Goal: Task Accomplishment & Management: Use online tool/utility

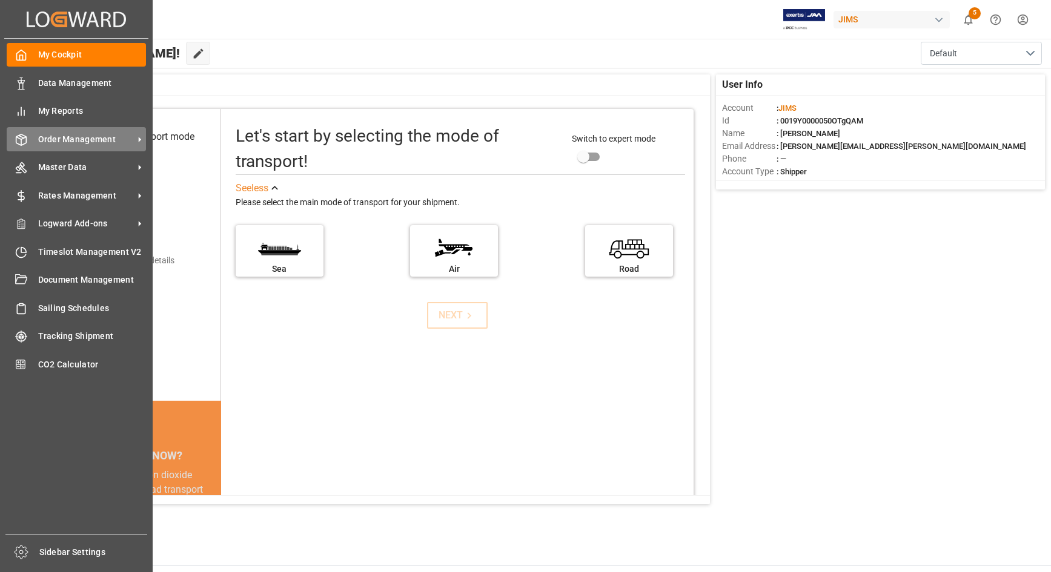
click at [77, 141] on span "Order Management" at bounding box center [86, 139] width 96 height 13
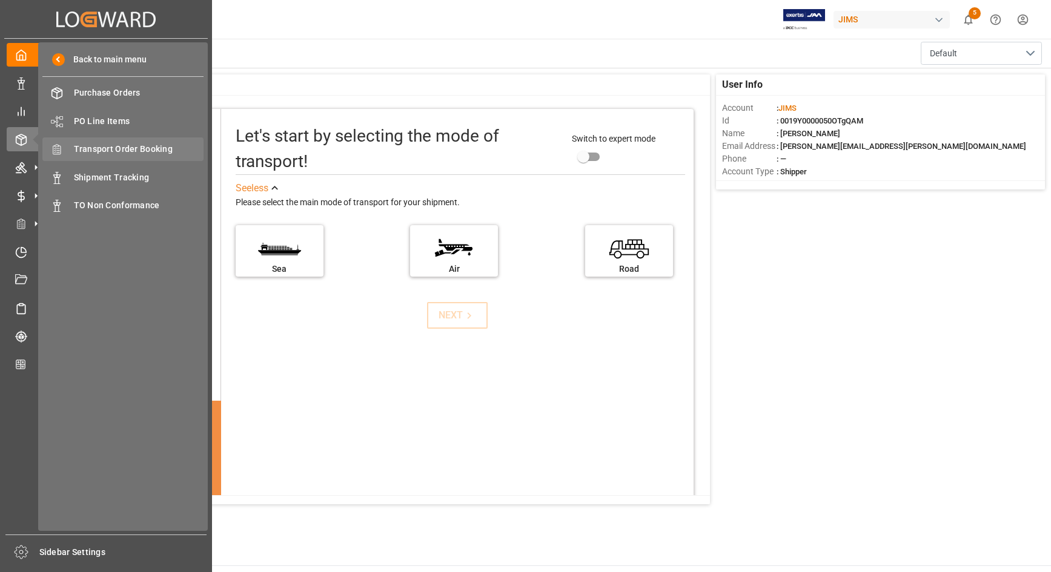
click at [98, 146] on span "Transport Order Booking" at bounding box center [139, 149] width 130 height 13
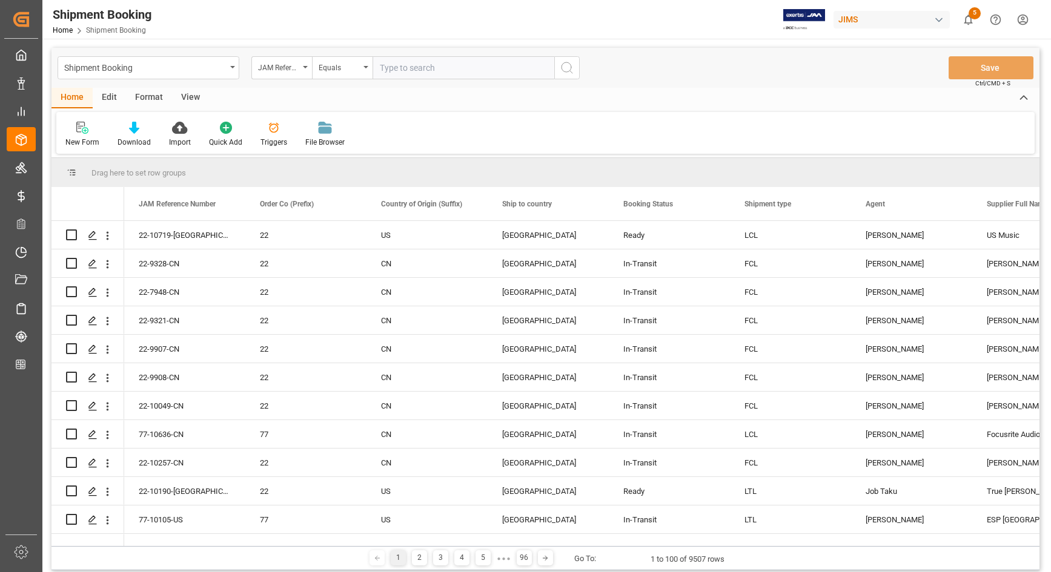
click at [469, 62] on input "text" at bounding box center [463, 67] width 182 height 23
type input "77-9971-[GEOGRAPHIC_DATA]"
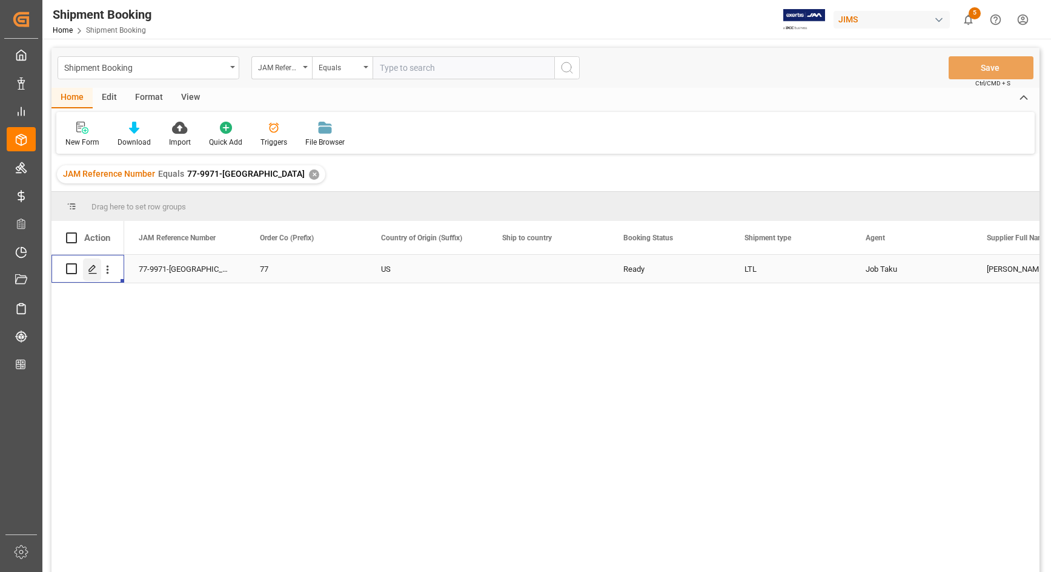
click at [93, 270] on polygon "Press SPACE to select this row." at bounding box center [92, 268] width 6 height 6
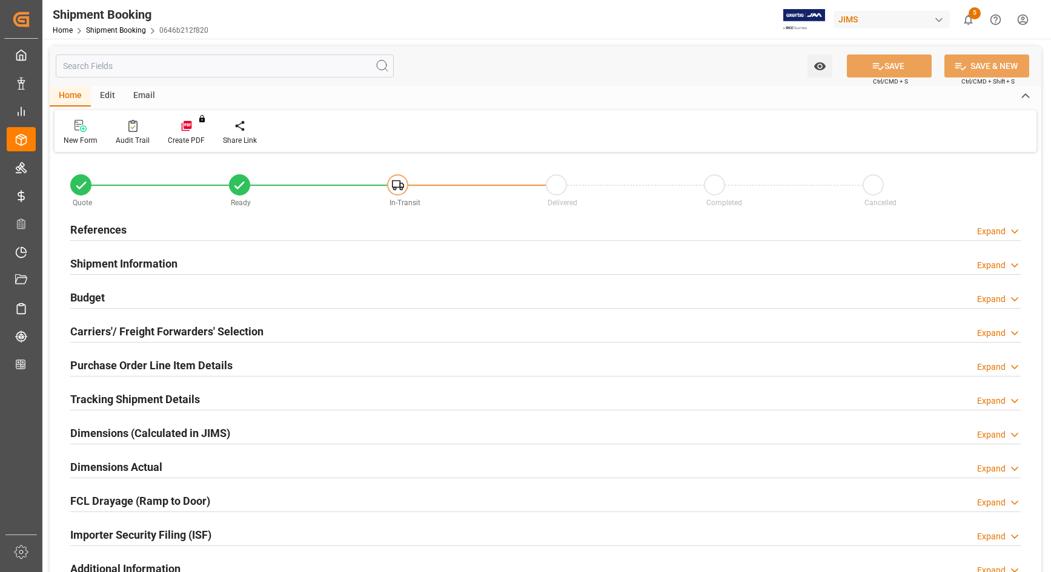
type input "1100"
click at [82, 302] on h2 "Budget" at bounding box center [87, 298] width 35 height 16
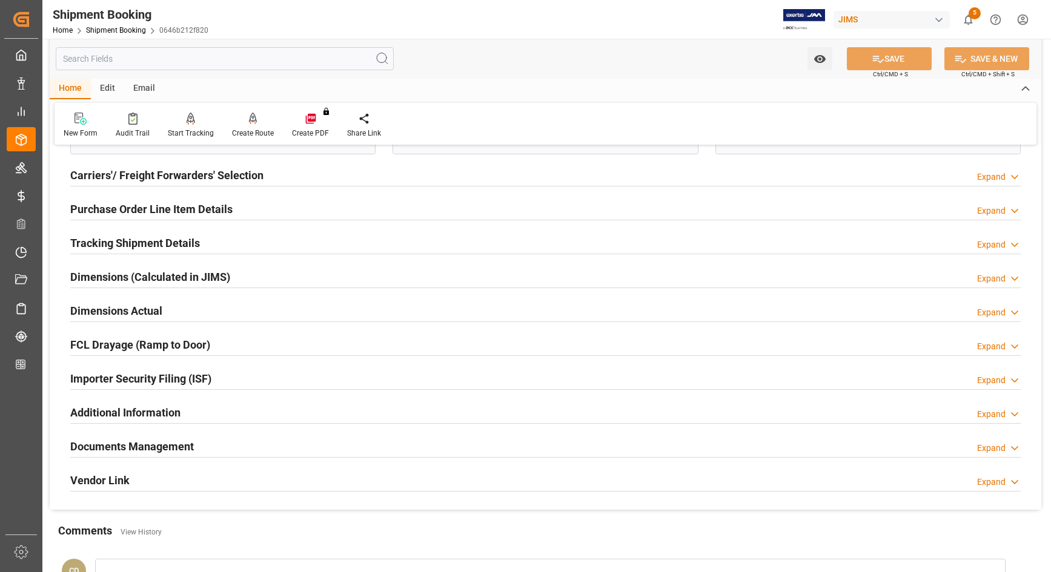
scroll to position [454, 0]
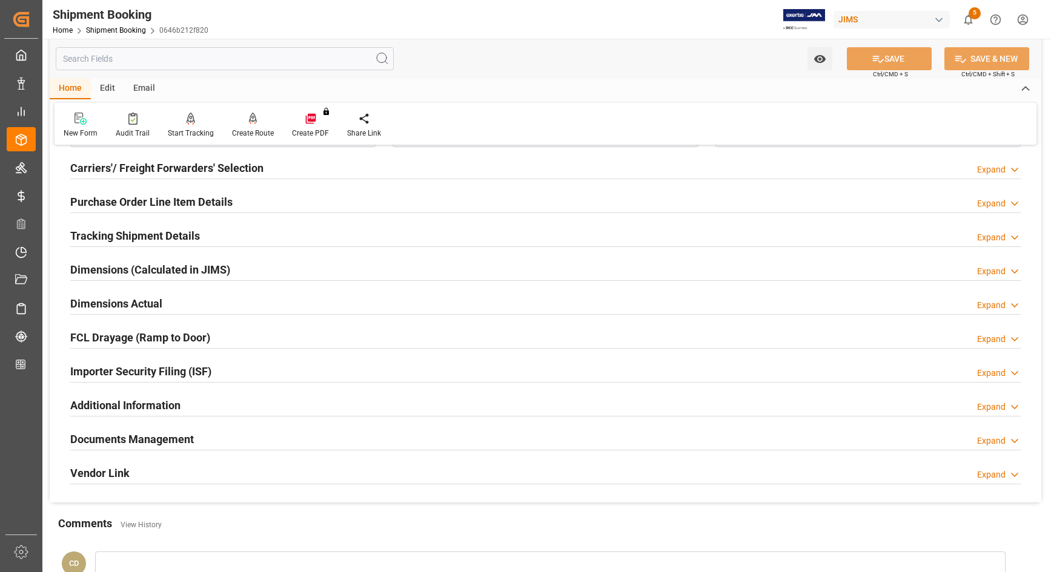
click at [102, 438] on h2 "Documents Management" at bounding box center [132, 439] width 124 height 16
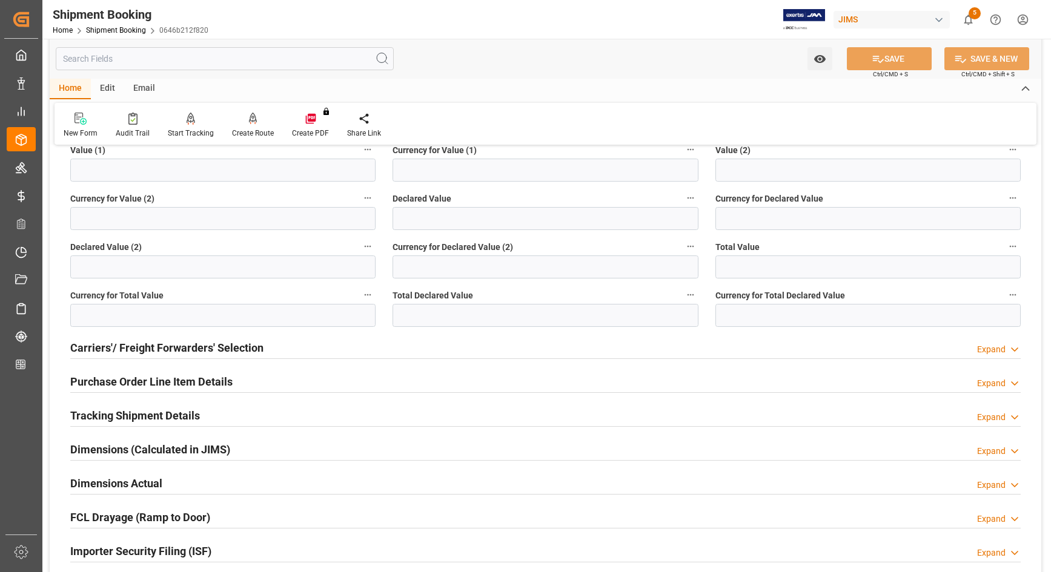
scroll to position [0, 0]
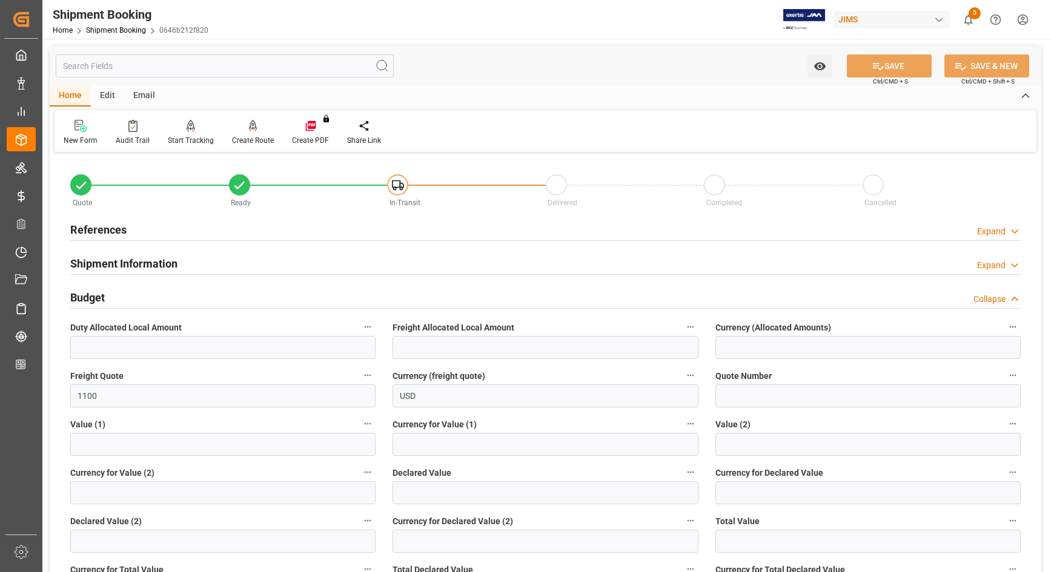
click at [79, 299] on h2 "Budget" at bounding box center [87, 298] width 35 height 16
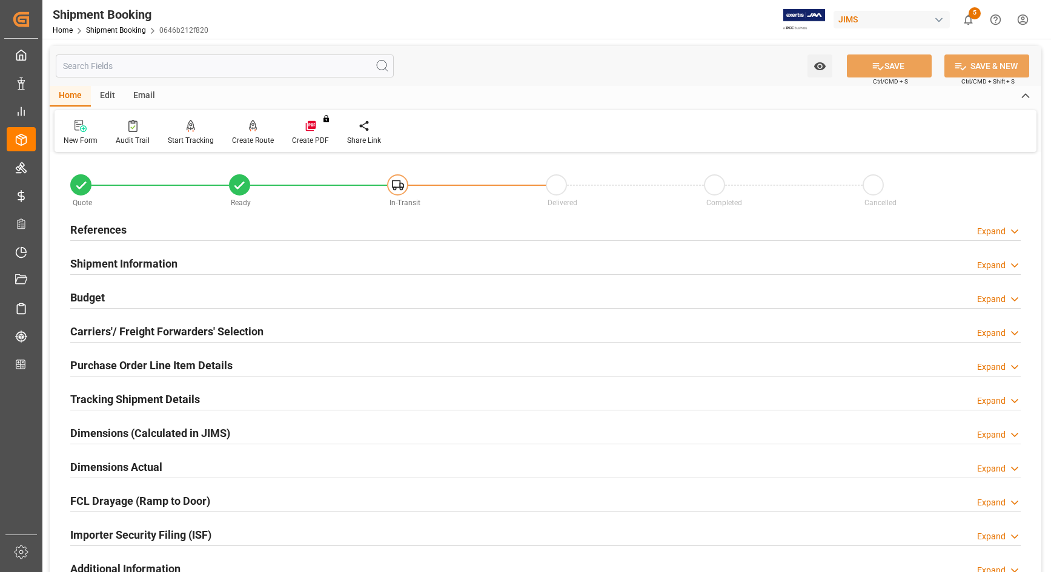
click at [101, 330] on h2 "Carriers'/ Freight Forwarders' Selection" at bounding box center [166, 331] width 193 height 16
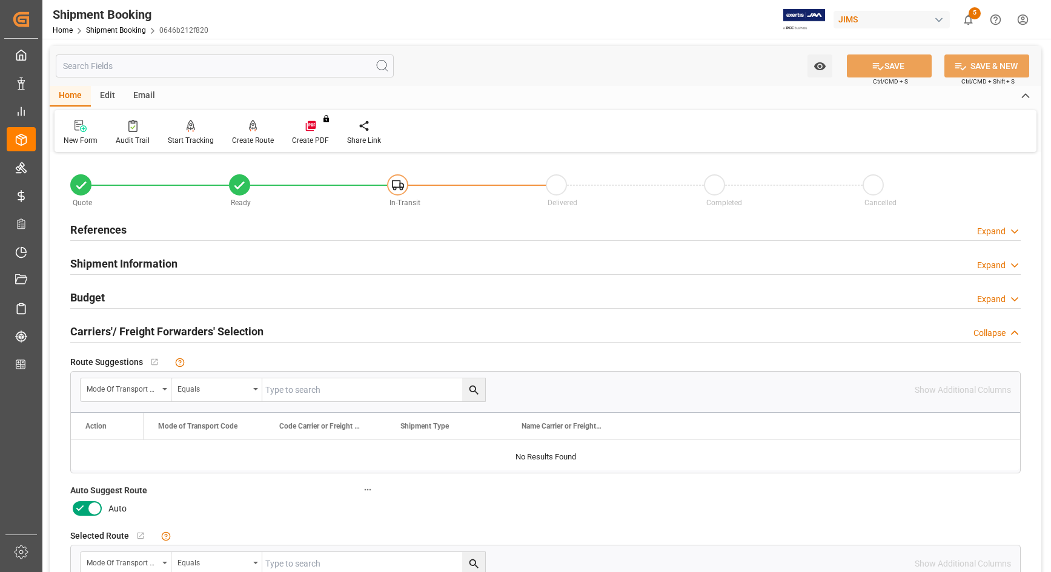
click at [101, 330] on h2 "Carriers'/ Freight Forwarders' Selection" at bounding box center [166, 331] width 193 height 16
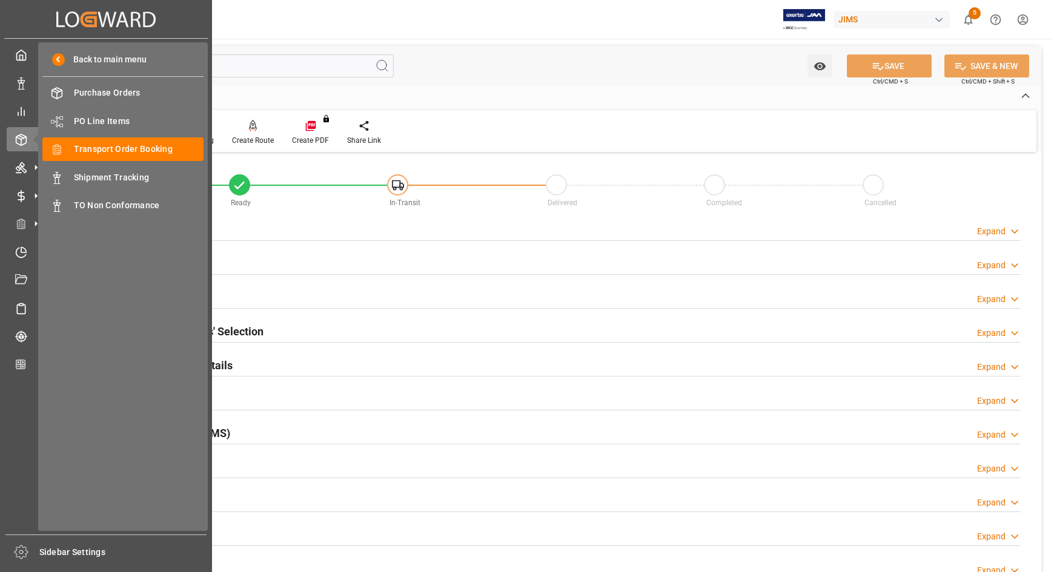
click at [12, 521] on div "My Cockpit My Cockpit Data Management Data Management My Reports My Reports Ord…" at bounding box center [106, 287] width 204 height 496
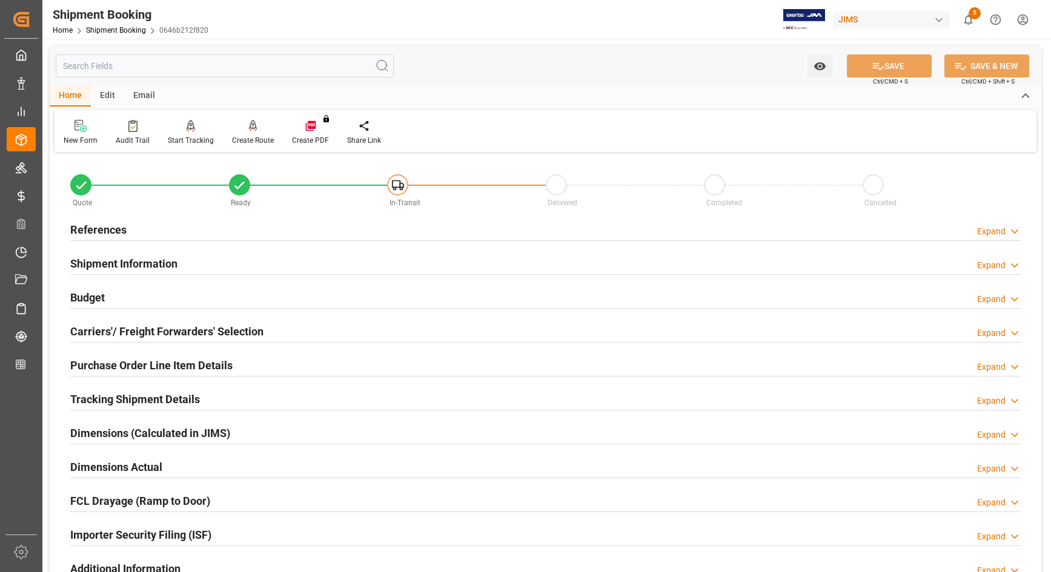
click at [110, 226] on h2 "References" at bounding box center [98, 230] width 56 height 16
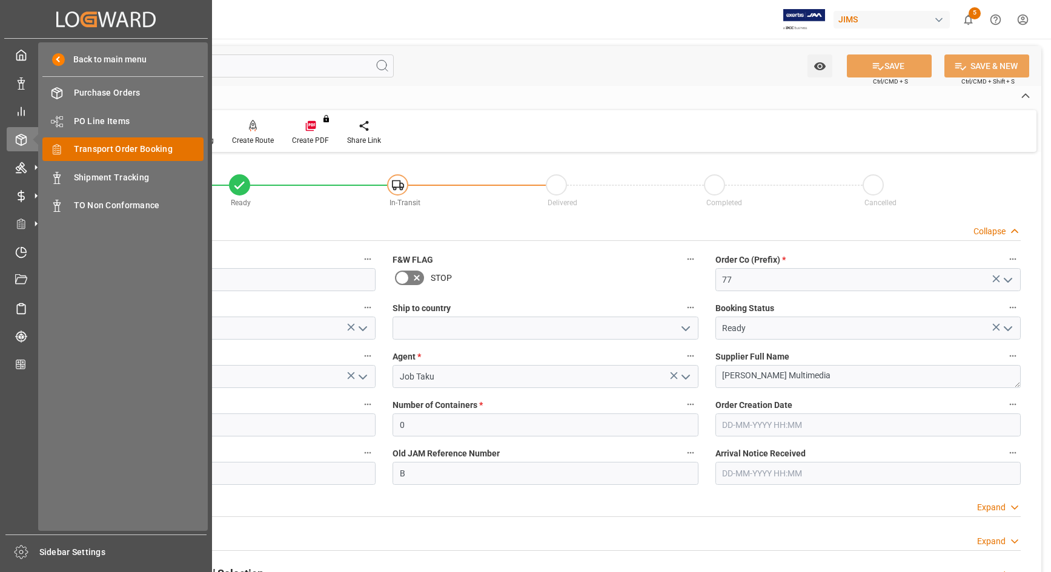
click at [85, 147] on span "Transport Order Booking" at bounding box center [139, 149] width 130 height 13
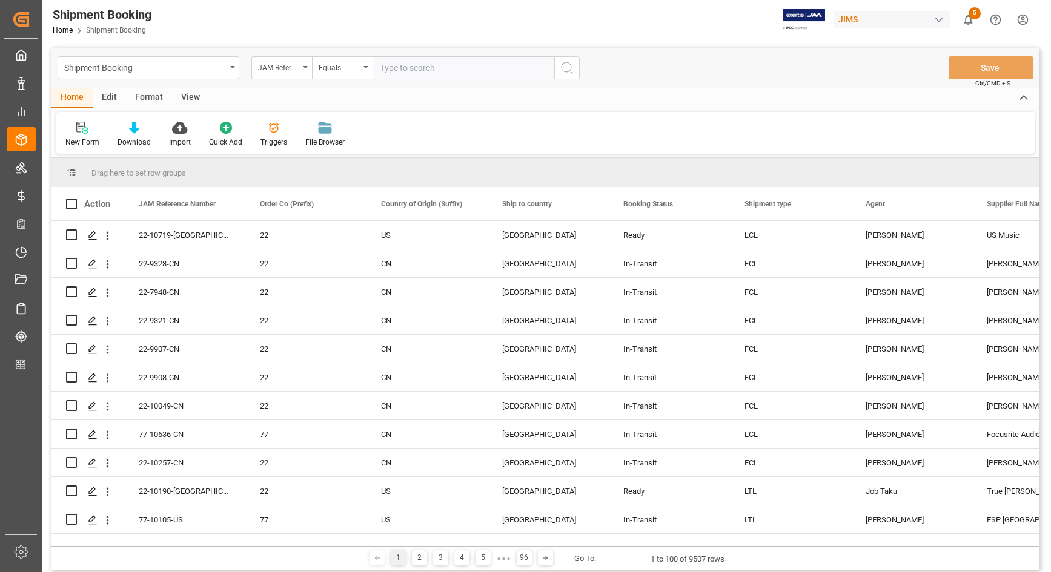
click at [398, 61] on input "text" at bounding box center [463, 67] width 182 height 23
click at [403, 70] on input "text" at bounding box center [463, 67] width 182 height 23
type input "77-9971-[GEOGRAPHIC_DATA]"
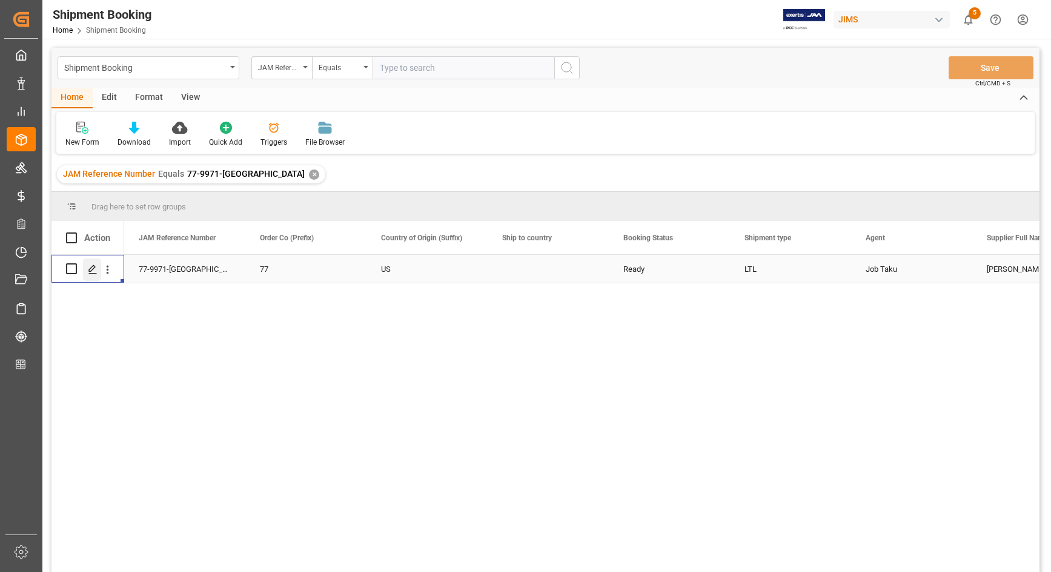
click at [90, 268] on polygon "Press SPACE to select this row." at bounding box center [92, 268] width 6 height 6
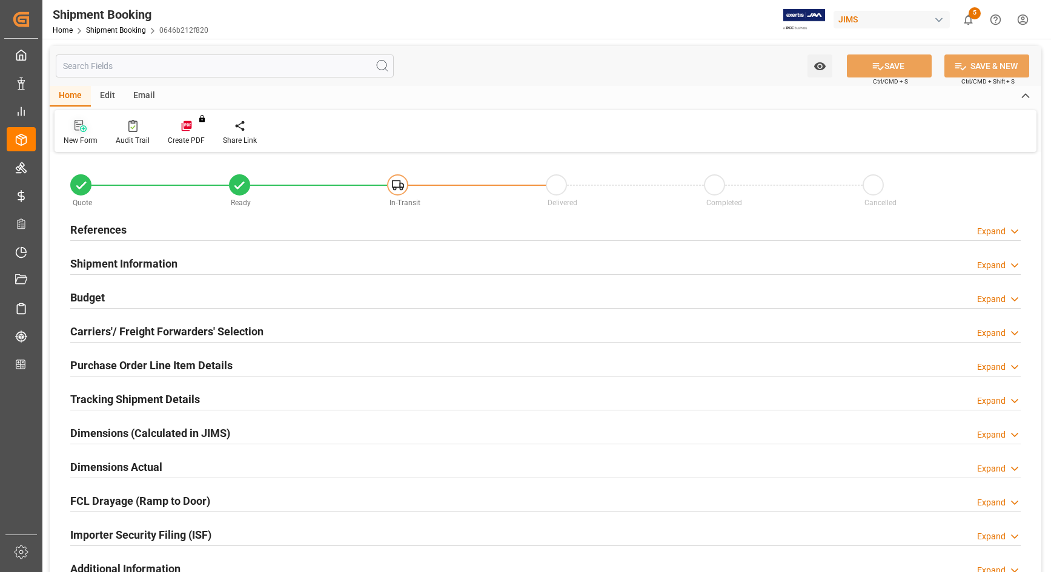
type input "0"
type input "[DATE]"
click at [94, 229] on h2 "References" at bounding box center [98, 230] width 56 height 16
